Goal: Complete application form

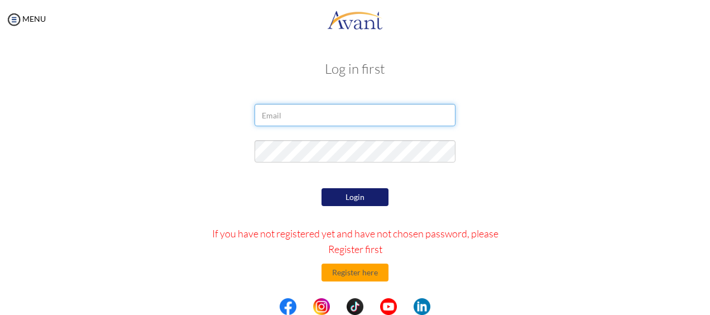
click at [324, 116] on input "email" at bounding box center [355, 115] width 201 height 22
type input "[EMAIL_ADDRESS][DOMAIN_NAME]"
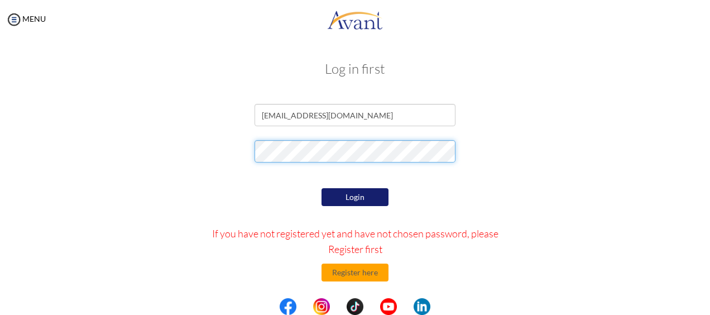
click at [355, 193] on form "[EMAIL_ADDRESS][DOMAIN_NAME] Login If you have not registered yet and have not …" at bounding box center [355, 250] width 637 height 292
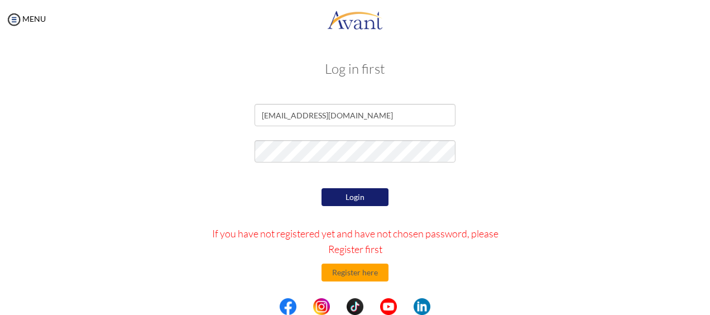
click at [355, 193] on button "Login" at bounding box center [355, 197] width 67 height 18
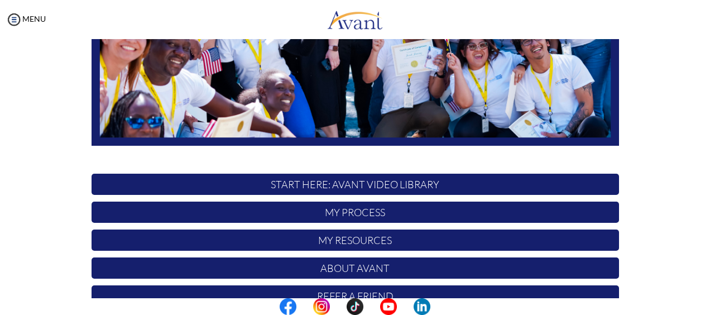
scroll to position [306, 0]
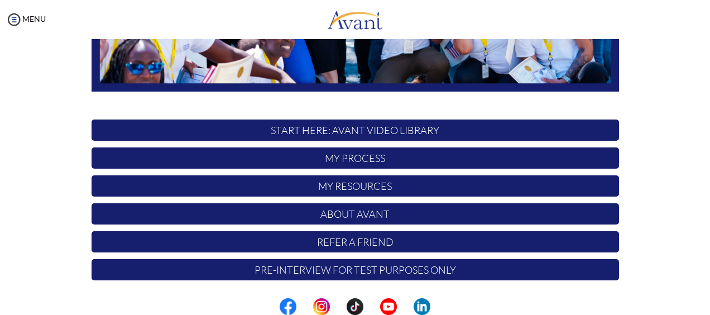
click at [364, 268] on p "Pre-Interview for test purposes only" at bounding box center [356, 269] width 528 height 21
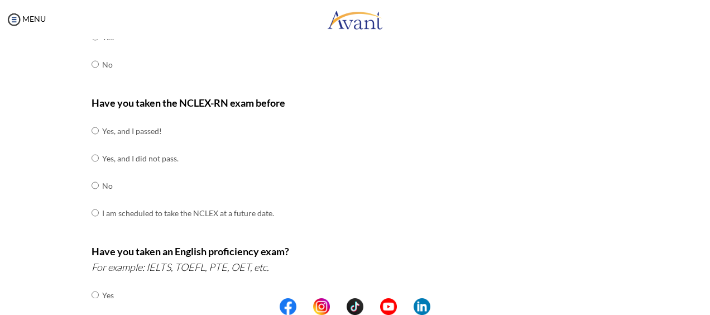
scroll to position [81, 0]
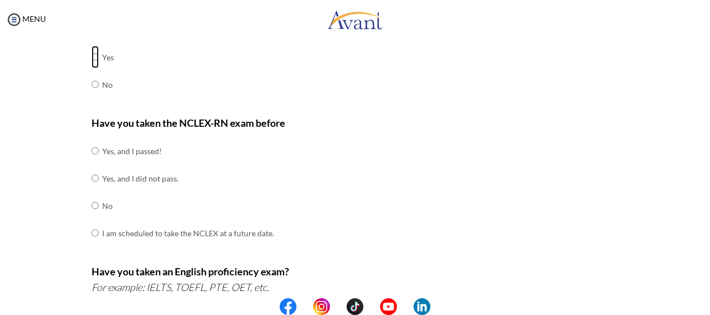
click at [92, 54] on input "radio" at bounding box center [95, 57] width 7 height 22
radio input "true"
click at [92, 150] on input "radio" at bounding box center [95, 151] width 7 height 22
radio input "true"
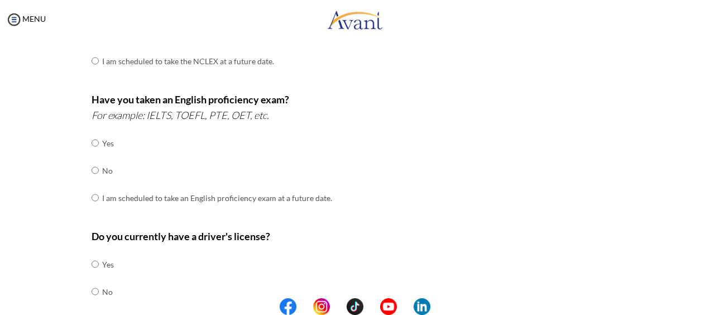
scroll to position [254, 0]
click at [92, 168] on input "radio" at bounding box center [95, 169] width 7 height 22
radio input "true"
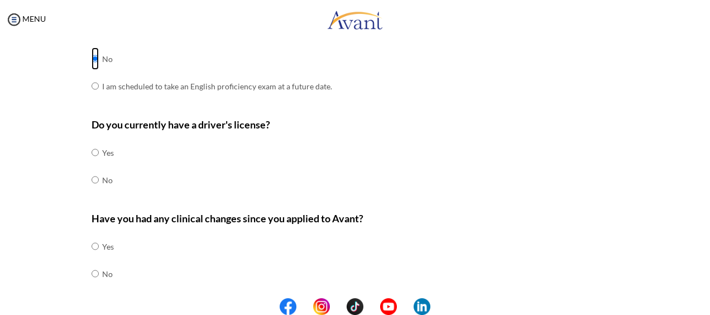
scroll to position [365, 0]
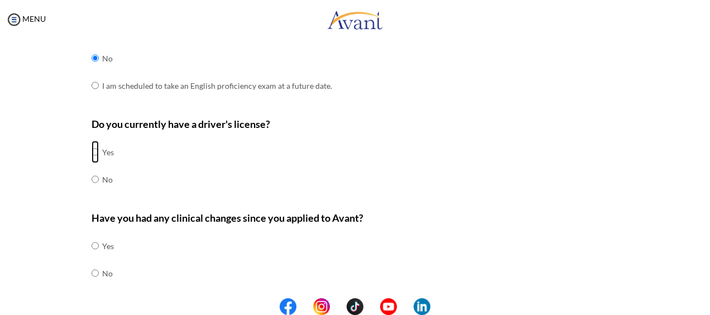
click at [92, 151] on input "radio" at bounding box center [95, 152] width 7 height 22
radio input "true"
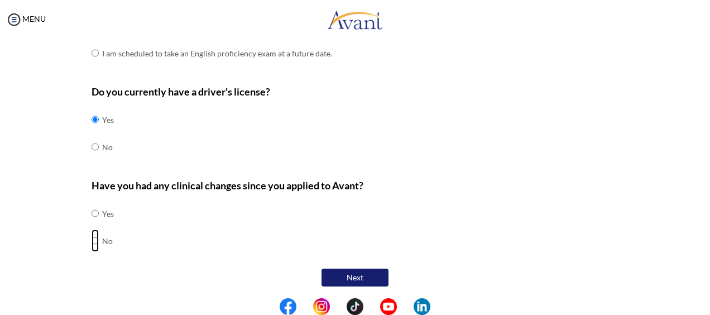
click at [92, 236] on input "radio" at bounding box center [95, 241] width 7 height 22
radio input "true"
click at [340, 270] on button "Next" at bounding box center [355, 278] width 67 height 18
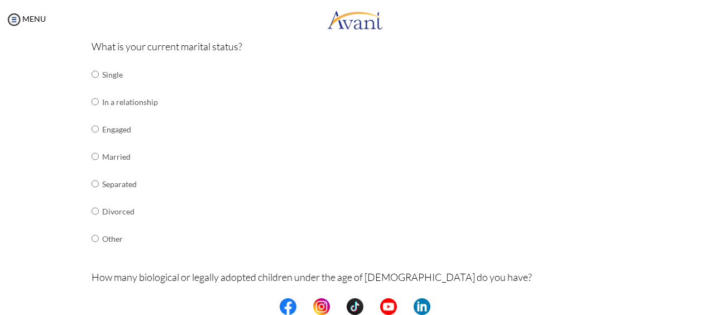
scroll to position [145, 0]
click at [92, 99] on input "radio" at bounding box center [95, 100] width 7 height 22
radio input "true"
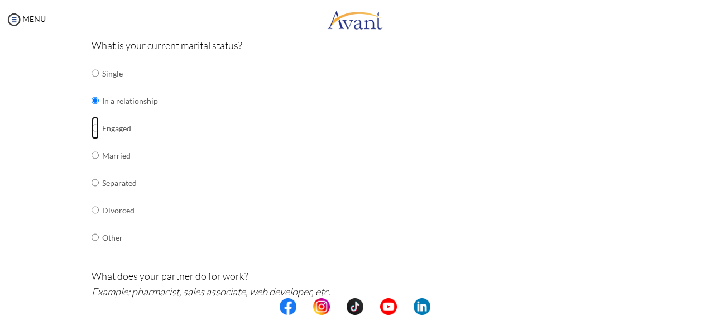
click at [92, 127] on input "radio" at bounding box center [95, 128] width 7 height 22
radio input "true"
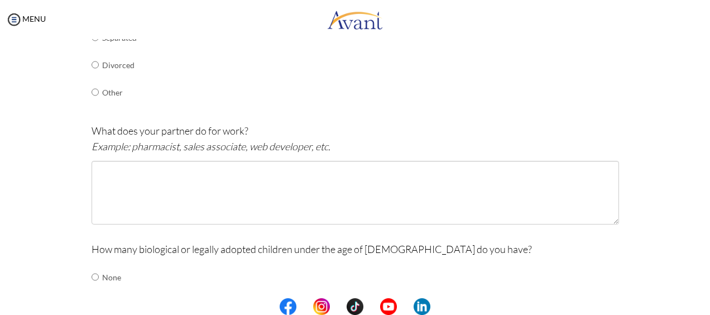
scroll to position [292, 0]
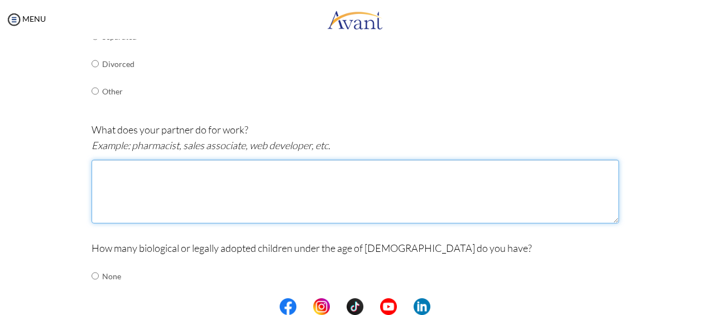
click at [174, 168] on textarea at bounding box center [356, 192] width 528 height 64
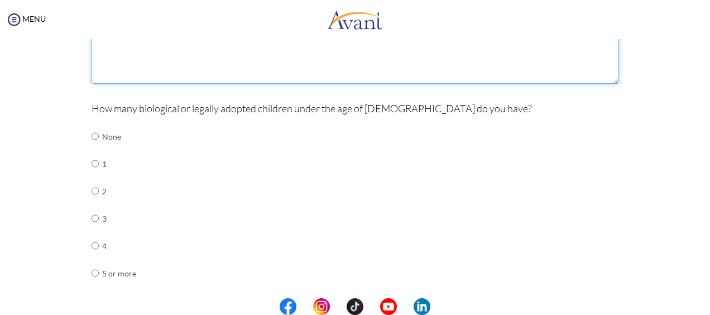
scroll to position [432, 0]
type textarea "Business Analyst"
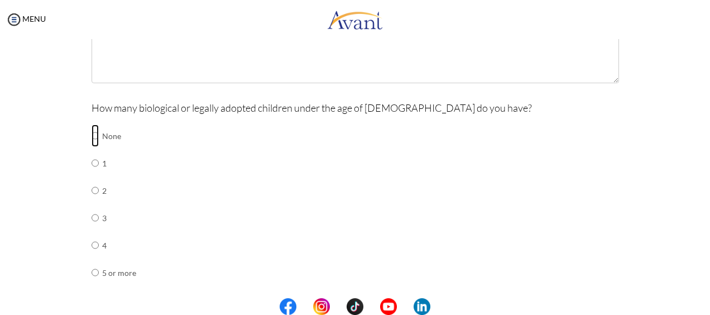
click at [92, 136] on input "radio" at bounding box center [95, 136] width 7 height 22
radio input "true"
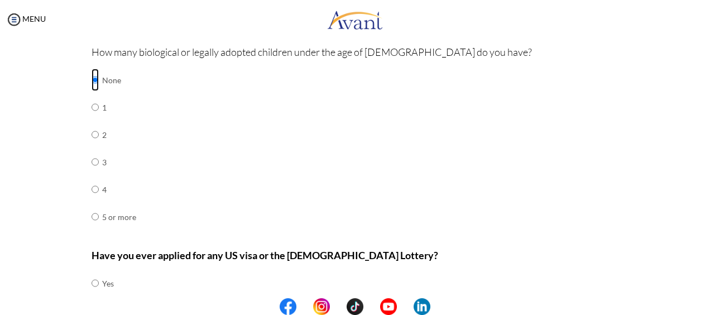
scroll to position [489, 0]
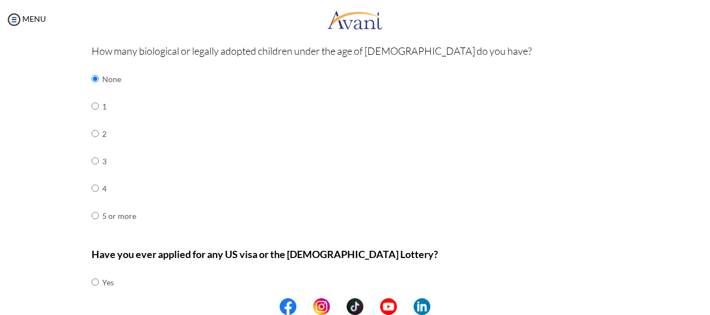
click at [380, 249] on p "Have you ever applied for any US visa or the [DEMOGRAPHIC_DATA] Lottery?" at bounding box center [356, 254] width 528 height 16
click at [375, 253] on b "Have you ever applied for any US visa or the [DEMOGRAPHIC_DATA] Lottery?" at bounding box center [265, 254] width 347 height 12
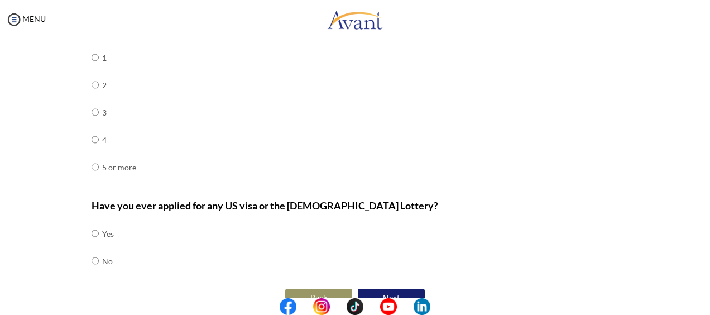
scroll to position [556, 0]
